Goal: Task Accomplishment & Management: Use online tool/utility

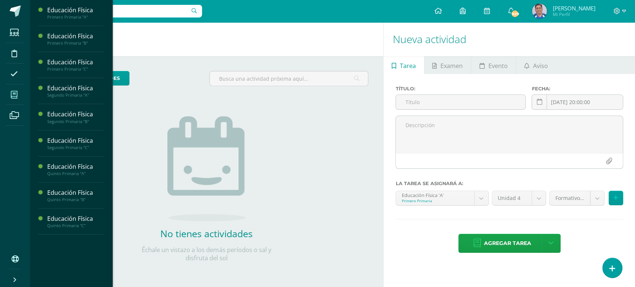
click at [12, 93] on icon at bounding box center [14, 94] width 7 height 7
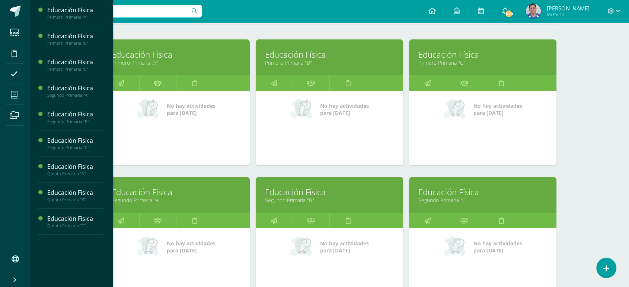
scroll to position [100, 0]
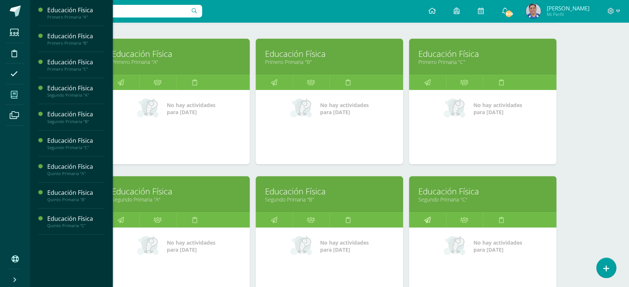
click at [427, 219] on icon at bounding box center [427, 220] width 6 height 15
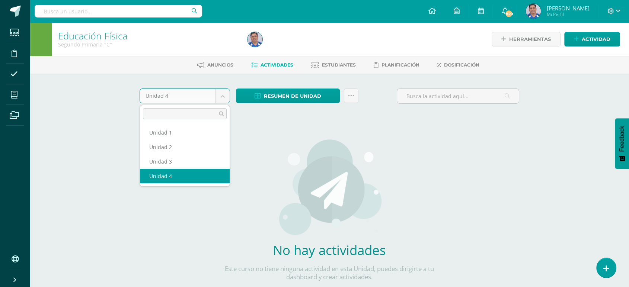
click at [220, 95] on body "Estudiantes Disciplina Asistencia Mis cursos Archivos Soporte Ayuda Reportar un…" at bounding box center [314, 160] width 629 height 320
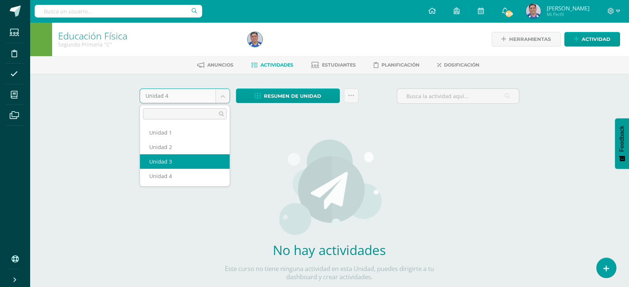
select select "Unidad 3"
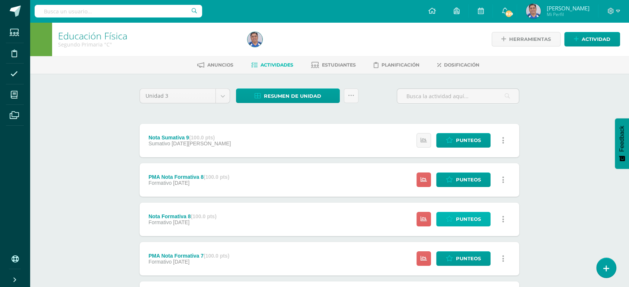
click at [452, 217] on icon at bounding box center [449, 219] width 7 height 6
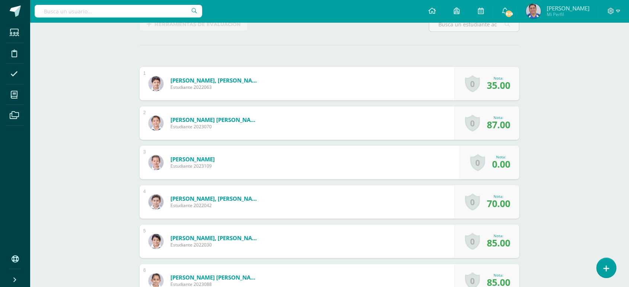
scroll to position [192, 0]
